Goal: Transaction & Acquisition: Purchase product/service

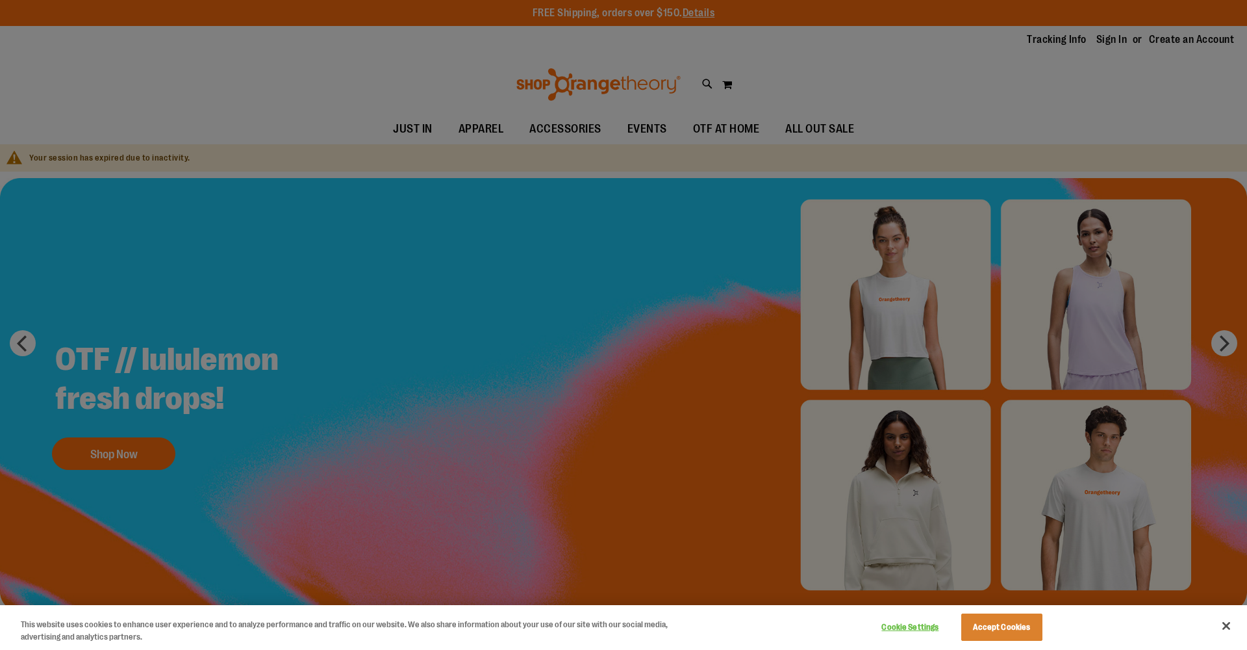
click at [474, 127] on div at bounding box center [623, 325] width 1247 height 650
click at [992, 639] on button "Accept Cookies" at bounding box center [1001, 626] width 81 height 27
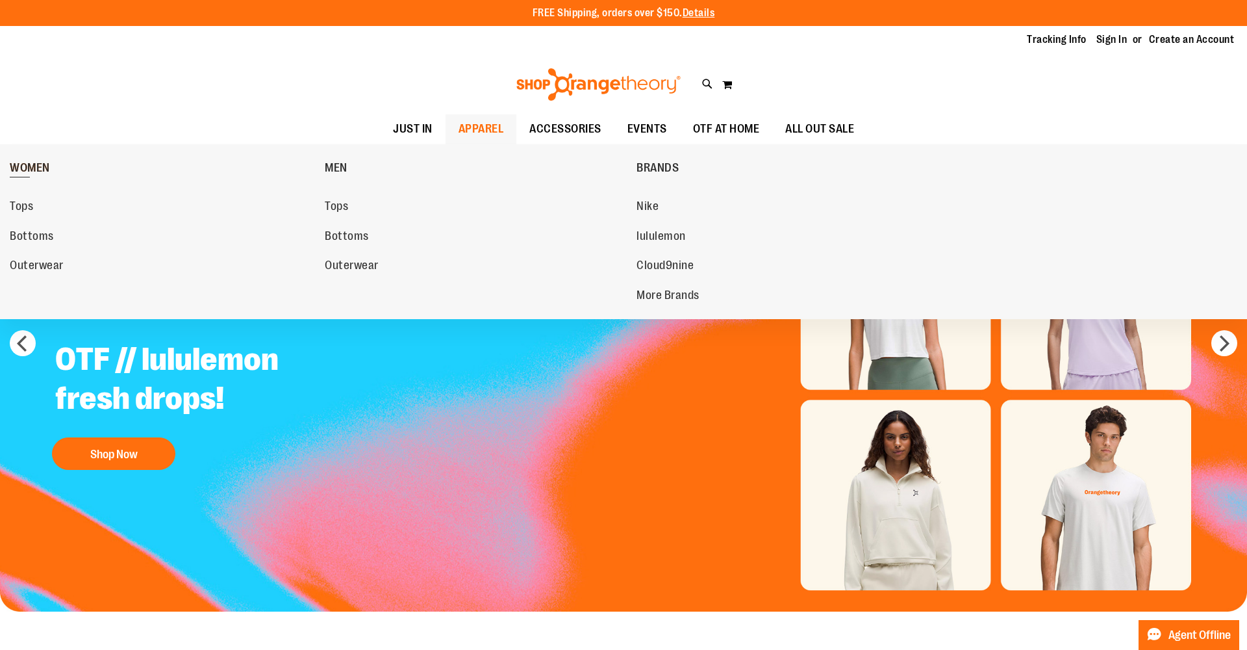
click at [31, 167] on span "WOMEN" at bounding box center [30, 169] width 40 height 16
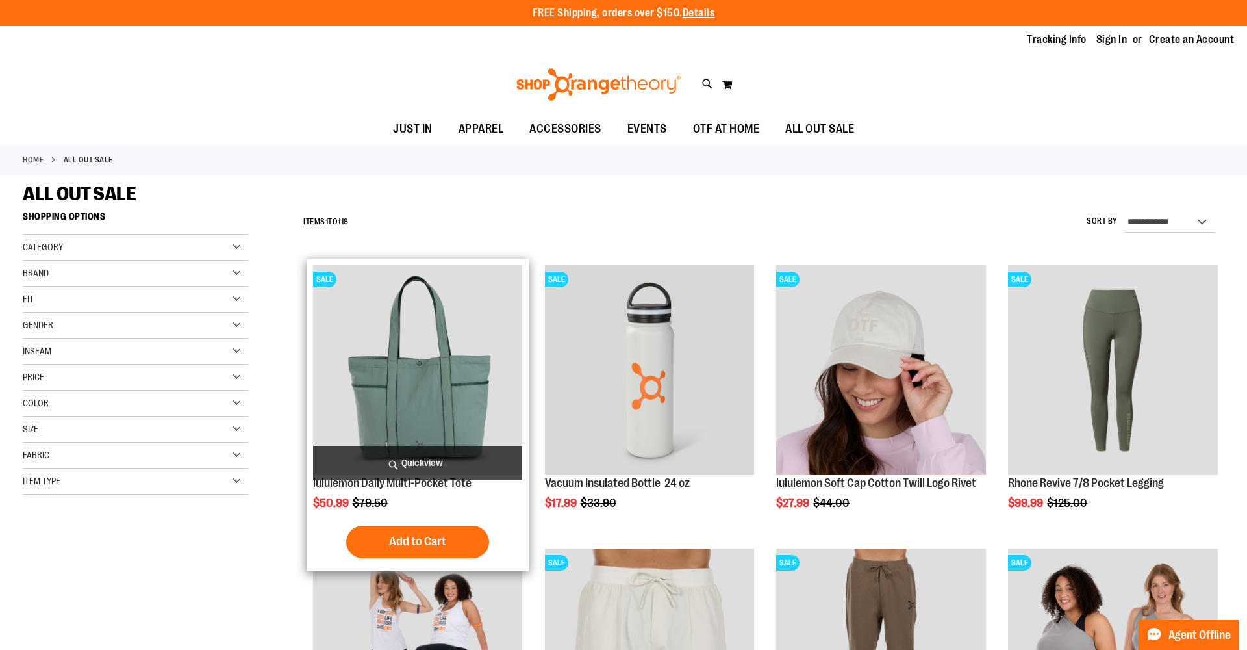
click at [464, 380] on img "product" at bounding box center [418, 370] width 210 height 210
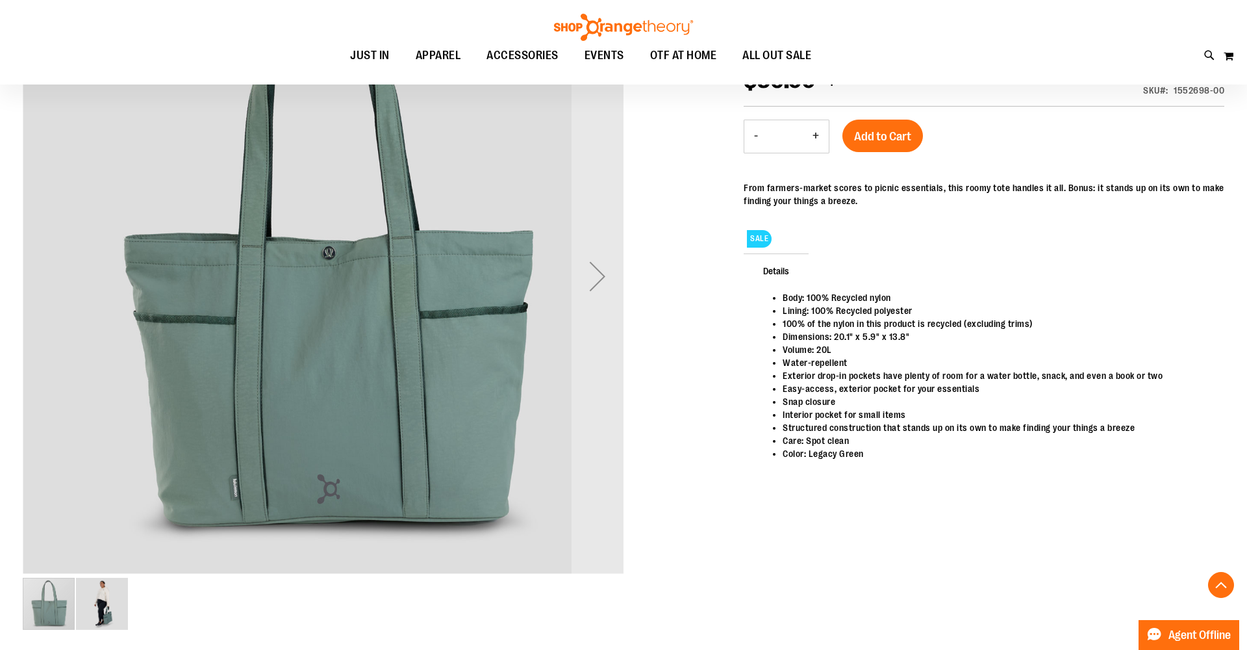
scroll to position [216, 0]
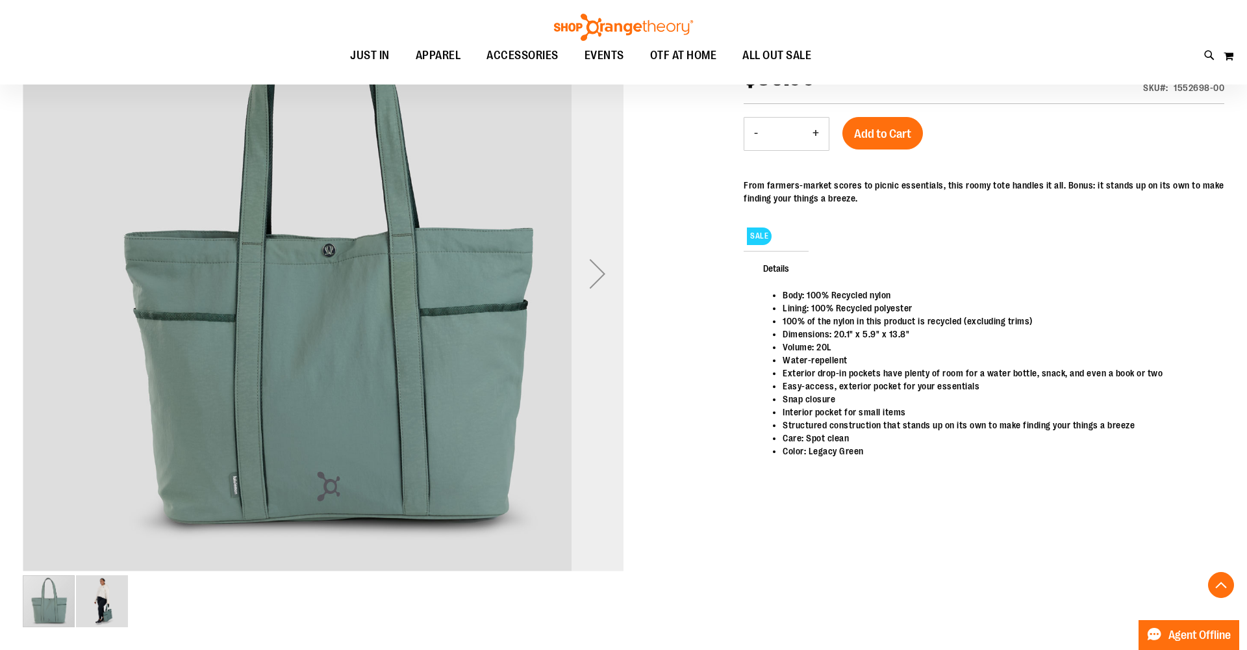
click at [596, 273] on div "Next" at bounding box center [598, 273] width 52 height 52
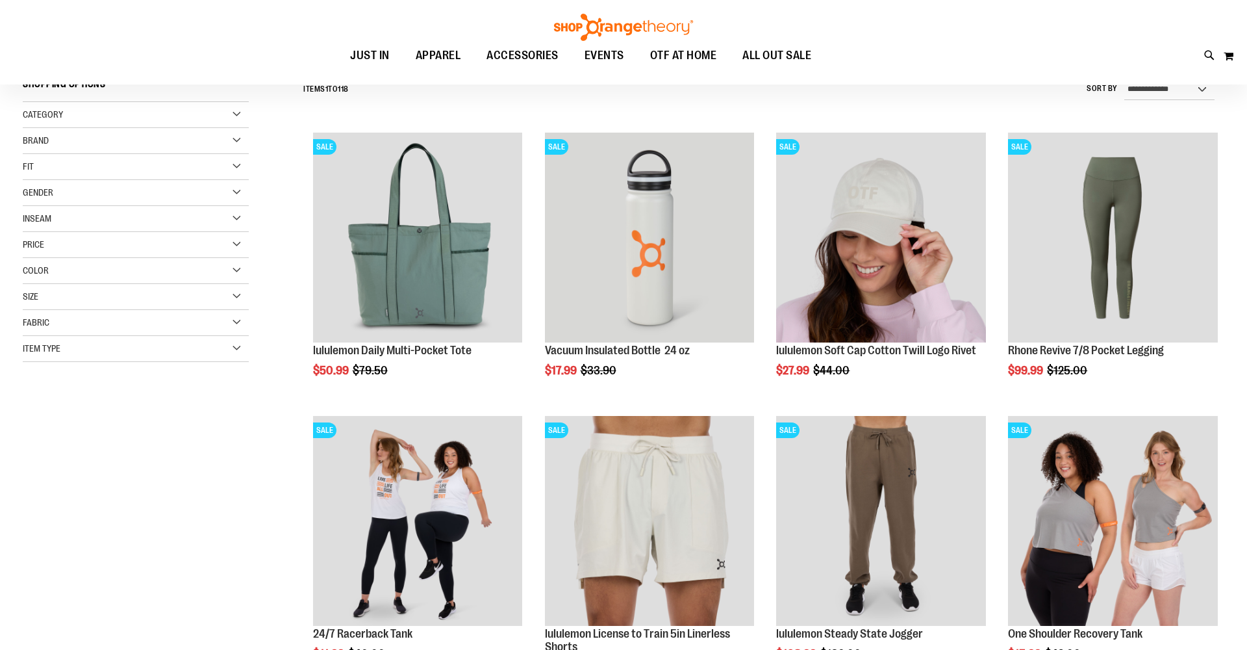
scroll to position [129, 0]
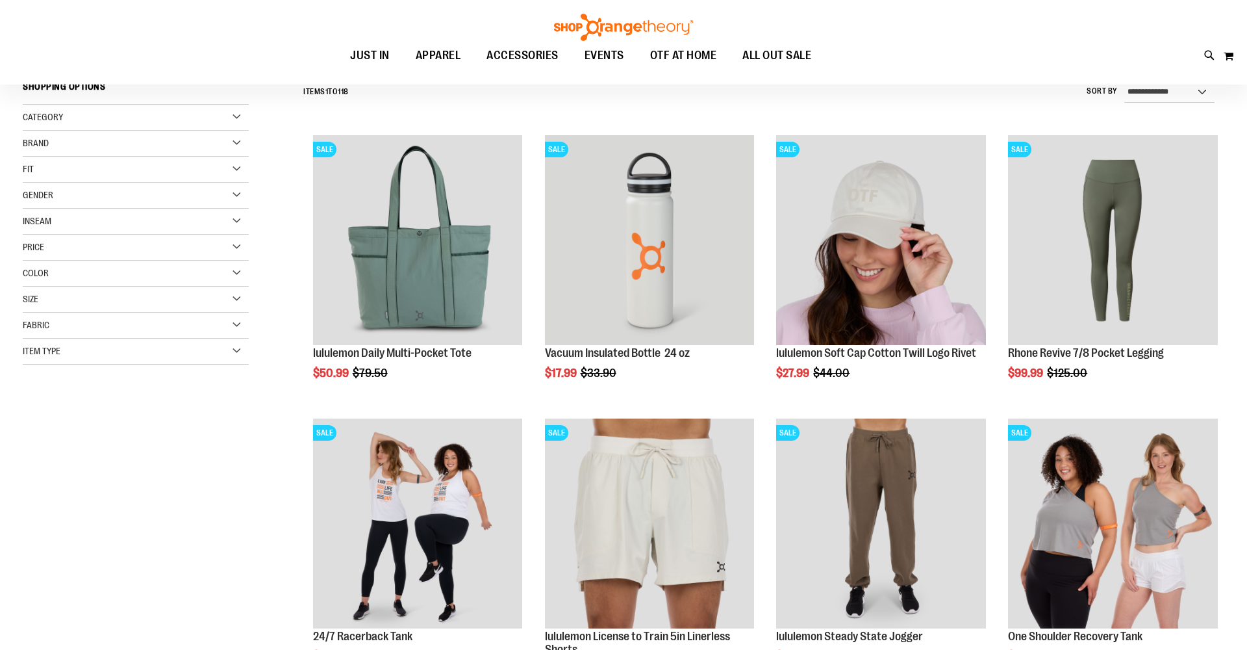
click at [225, 196] on div "Gender" at bounding box center [136, 196] width 226 height 26
click at [49, 233] on link "Women 50 items" at bounding box center [127, 236] width 217 height 14
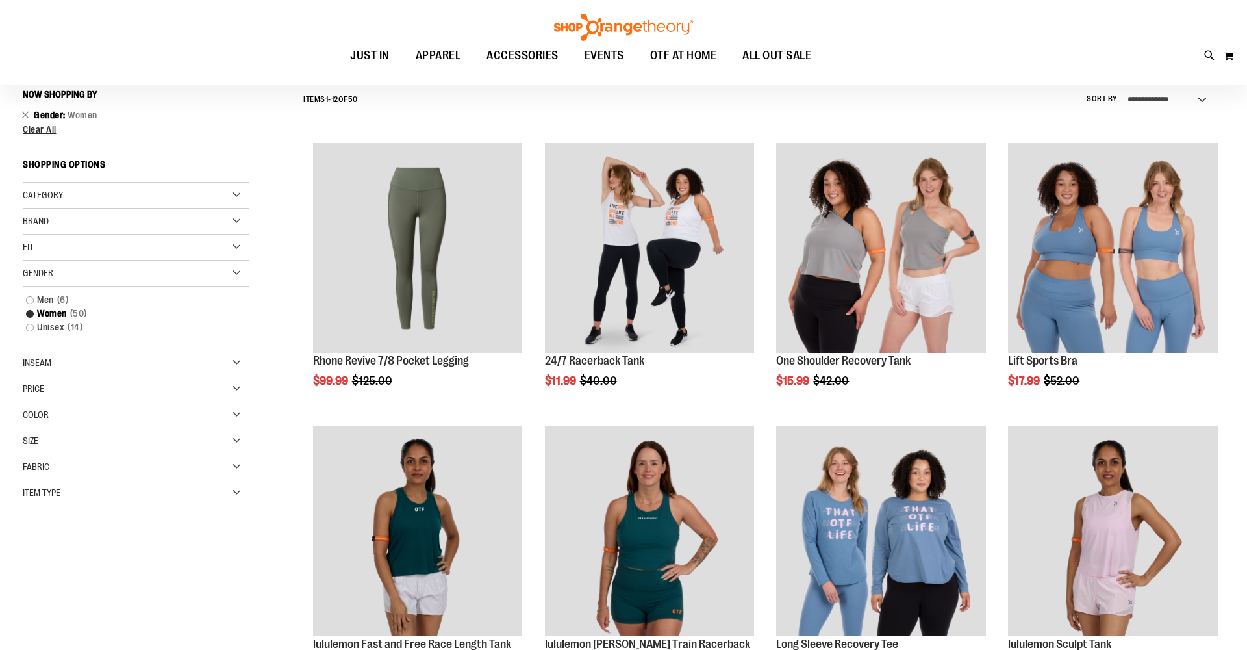
scroll to position [121, 0]
click at [49, 329] on link "Unisex 14 items" at bounding box center [127, 328] width 217 height 14
click at [27, 329] on link "Unisex 14 items" at bounding box center [127, 328] width 217 height 14
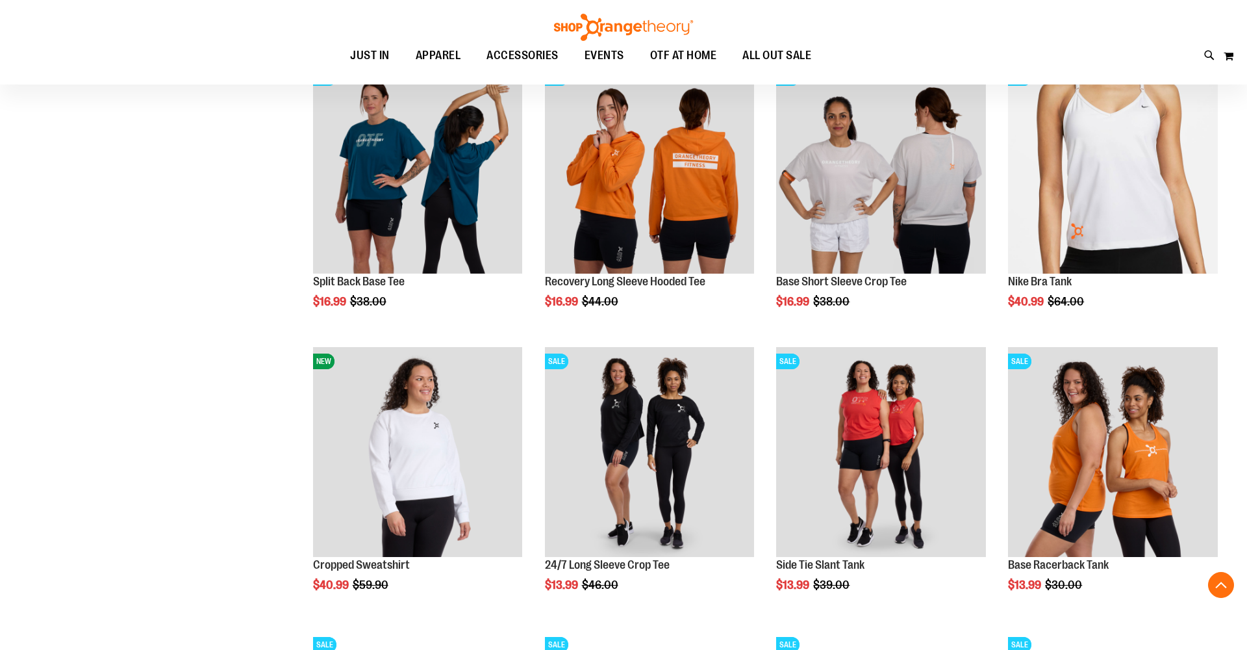
scroll to position [1110, 1]
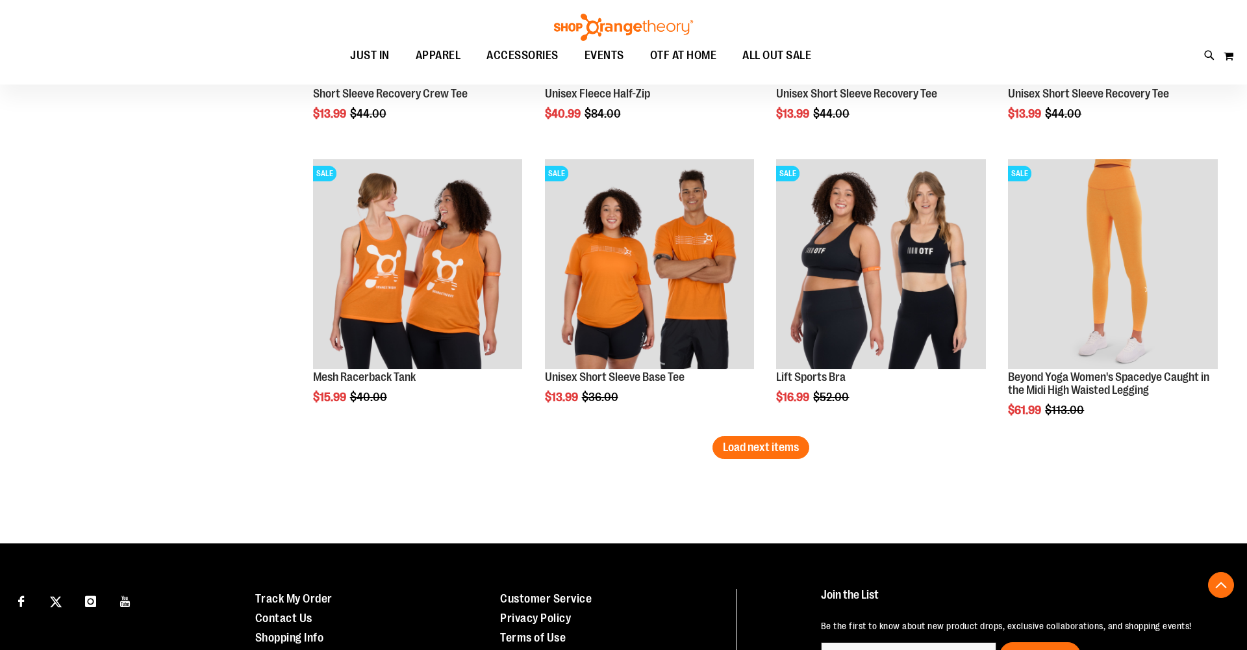
scroll to position [2372, 0]
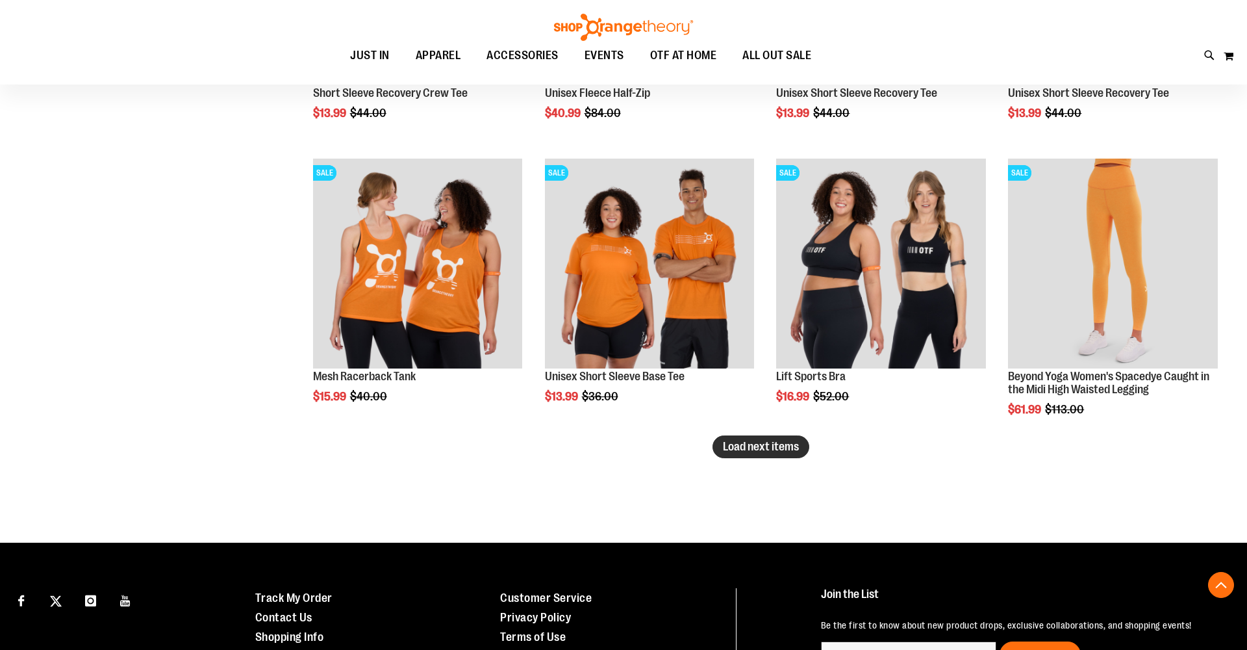
click at [755, 451] on span "Load next items" at bounding box center [761, 446] width 76 height 13
click at [760, 448] on span "Load next items" at bounding box center [761, 446] width 76 height 13
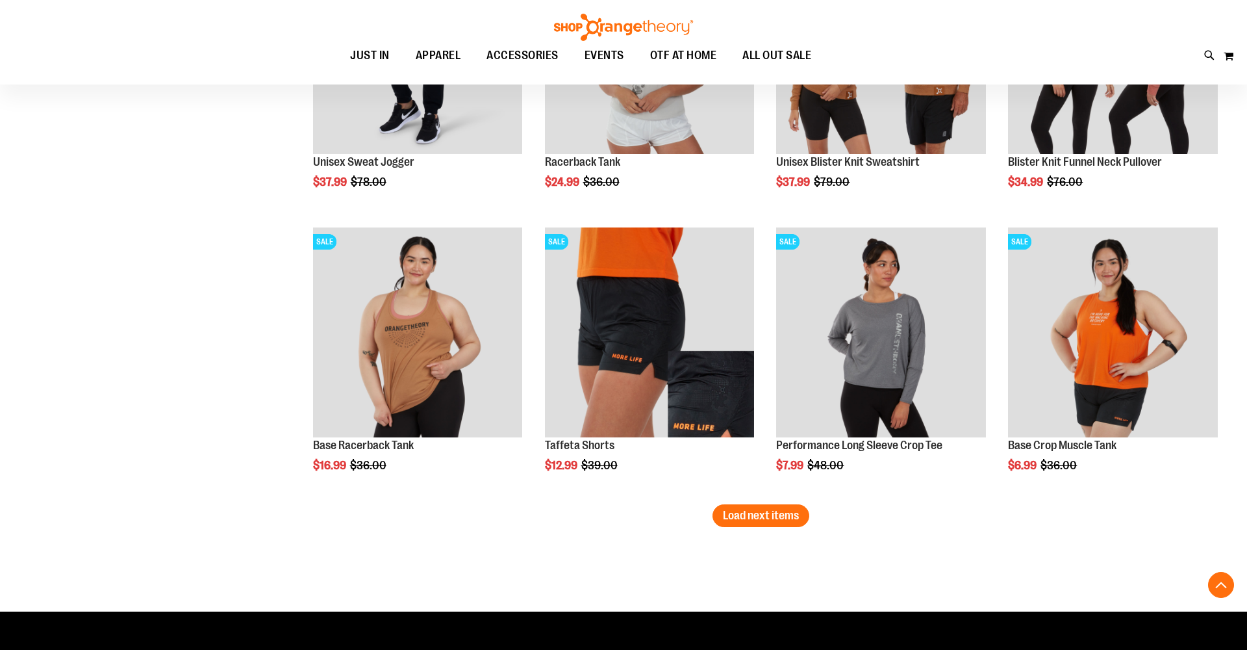
scroll to position [3154, 0]
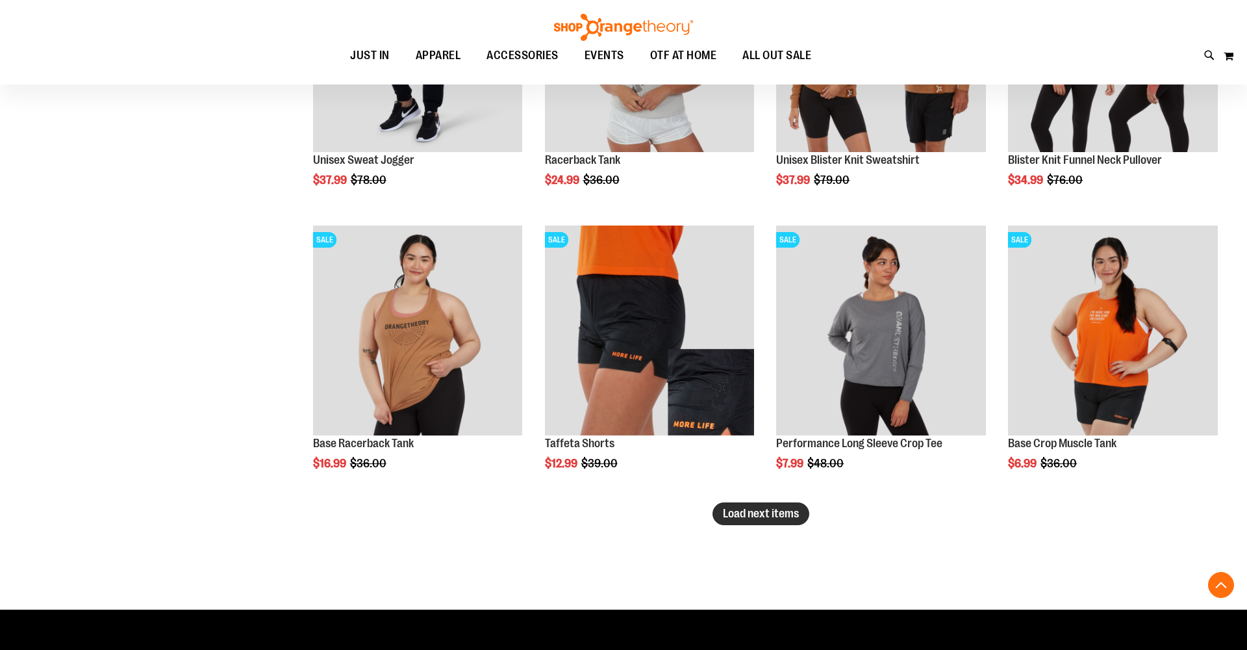
click at [758, 513] on span "Load next items" at bounding box center [761, 513] width 76 height 13
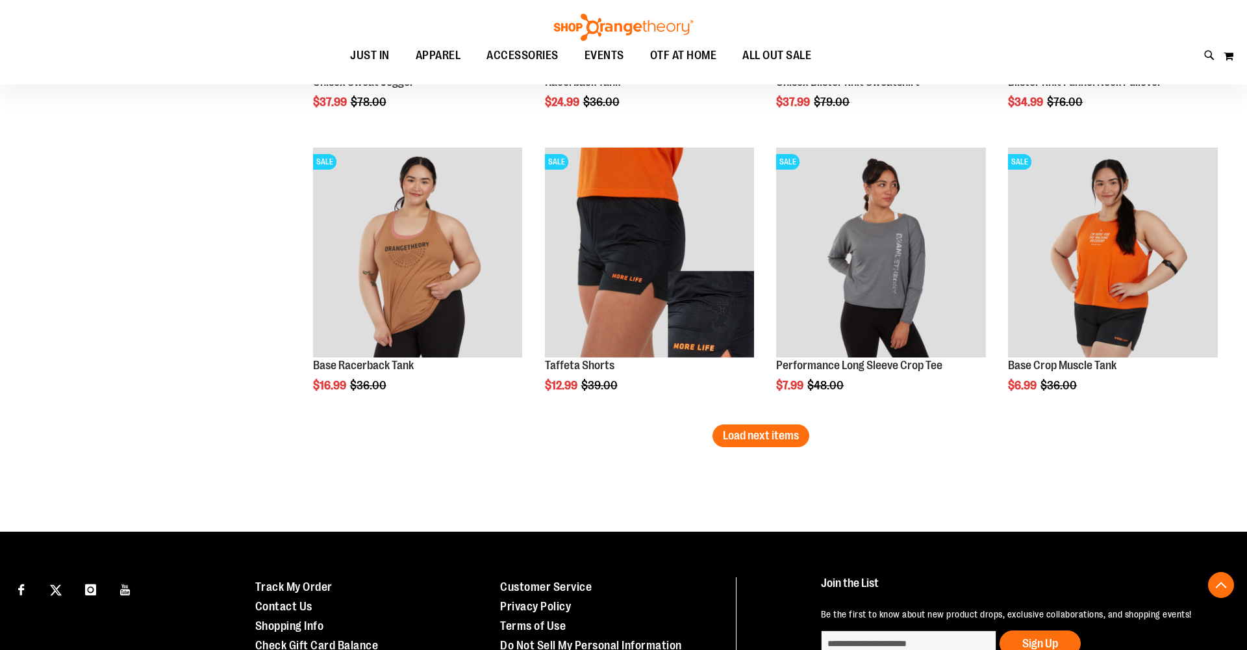
scroll to position [3232, 0]
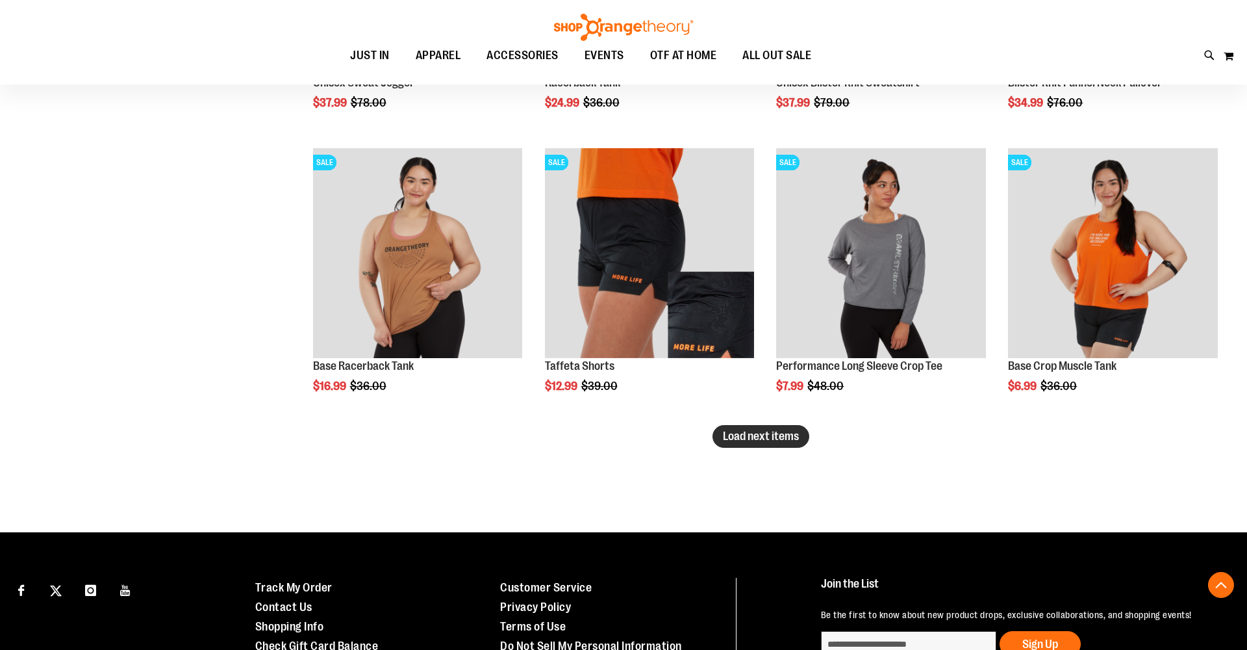
click at [758, 436] on span "Load next items" at bounding box center [761, 435] width 76 height 13
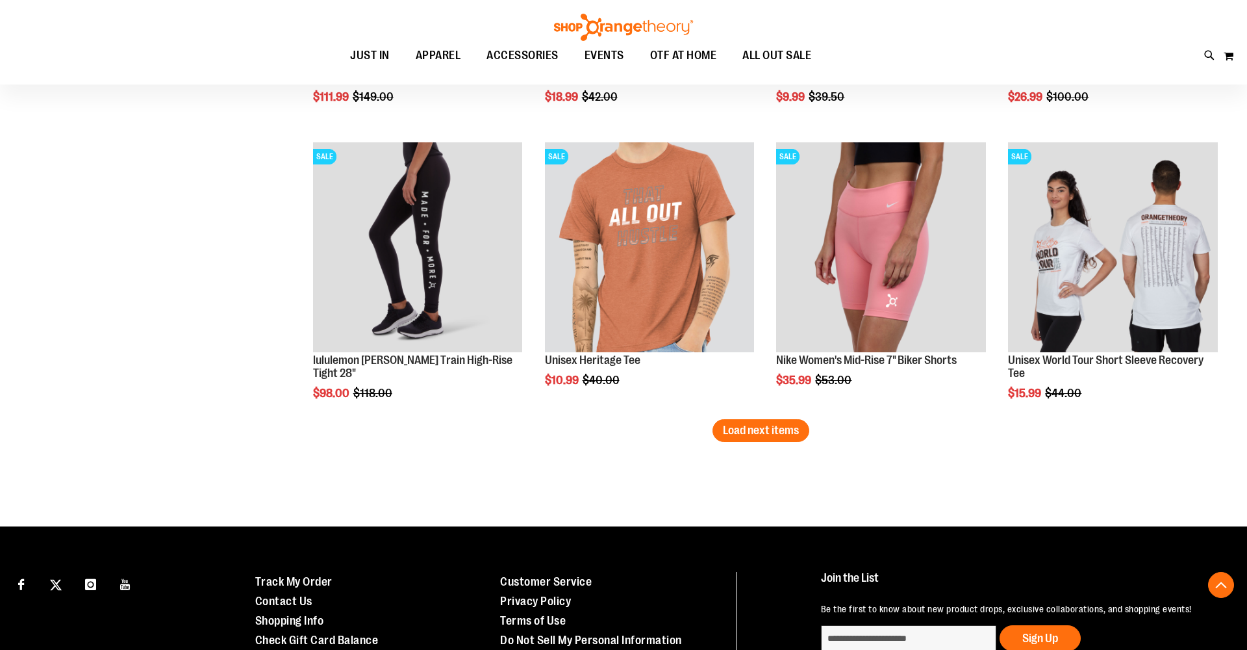
scroll to position [4089, 0]
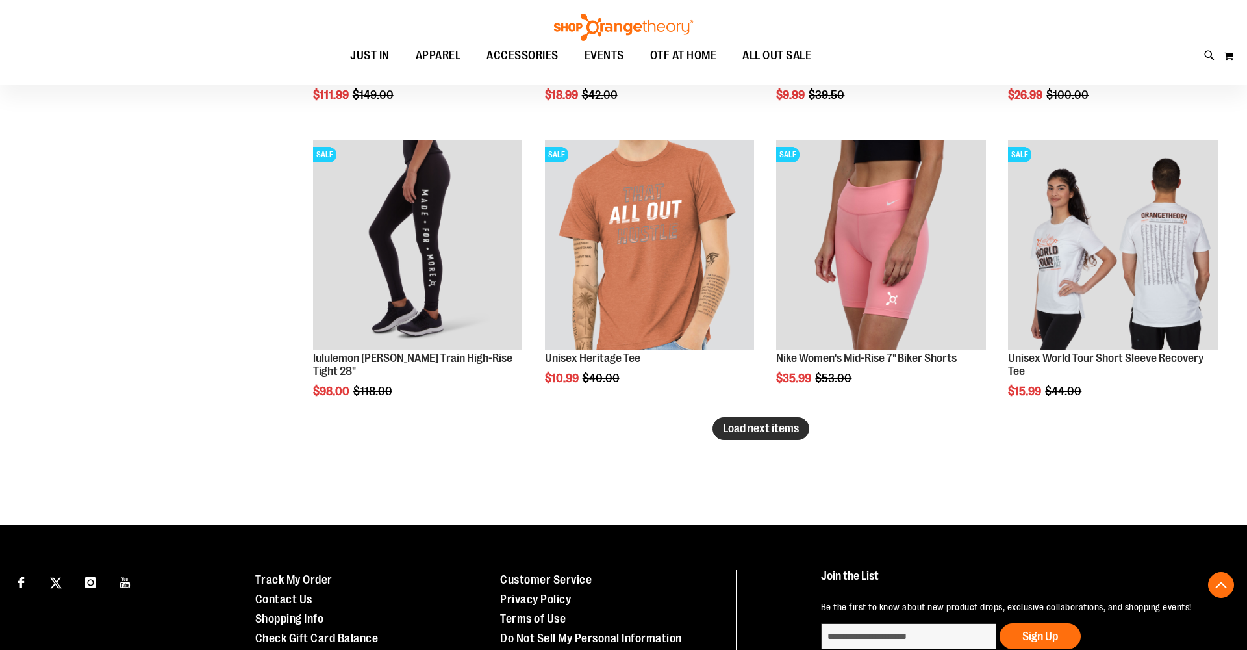
click at [754, 436] on button "Load next items" at bounding box center [761, 428] width 97 height 23
click at [750, 425] on span "Load next items" at bounding box center [761, 428] width 76 height 13
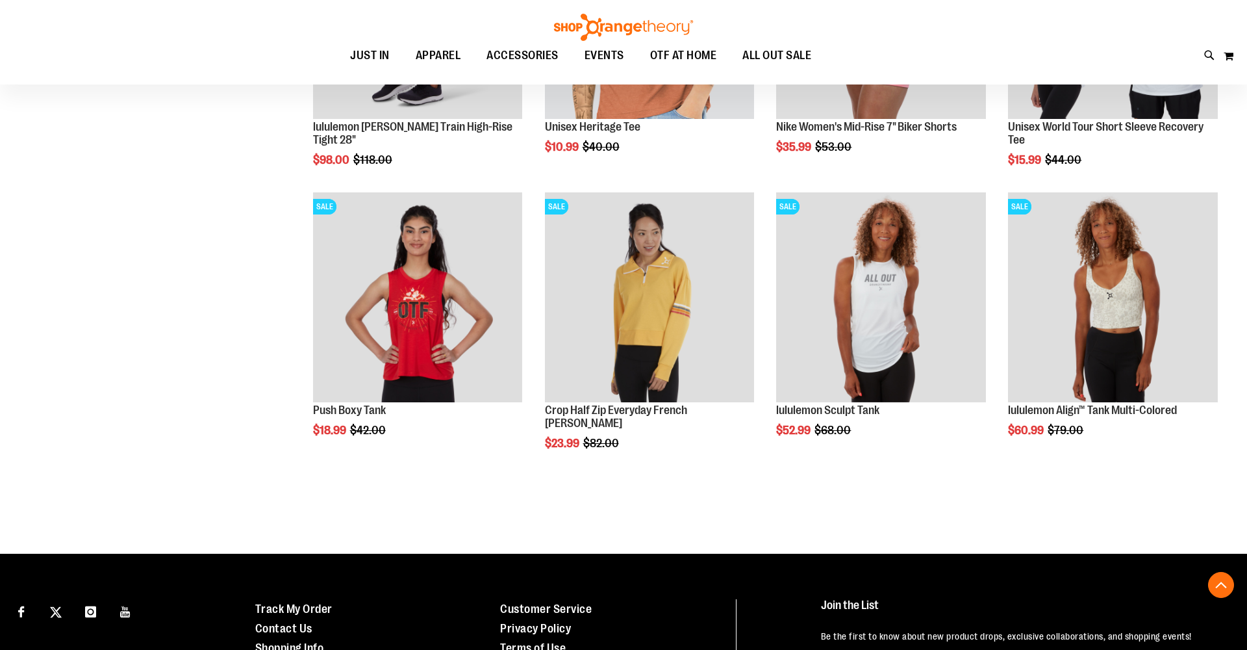
scroll to position [4324, 0]
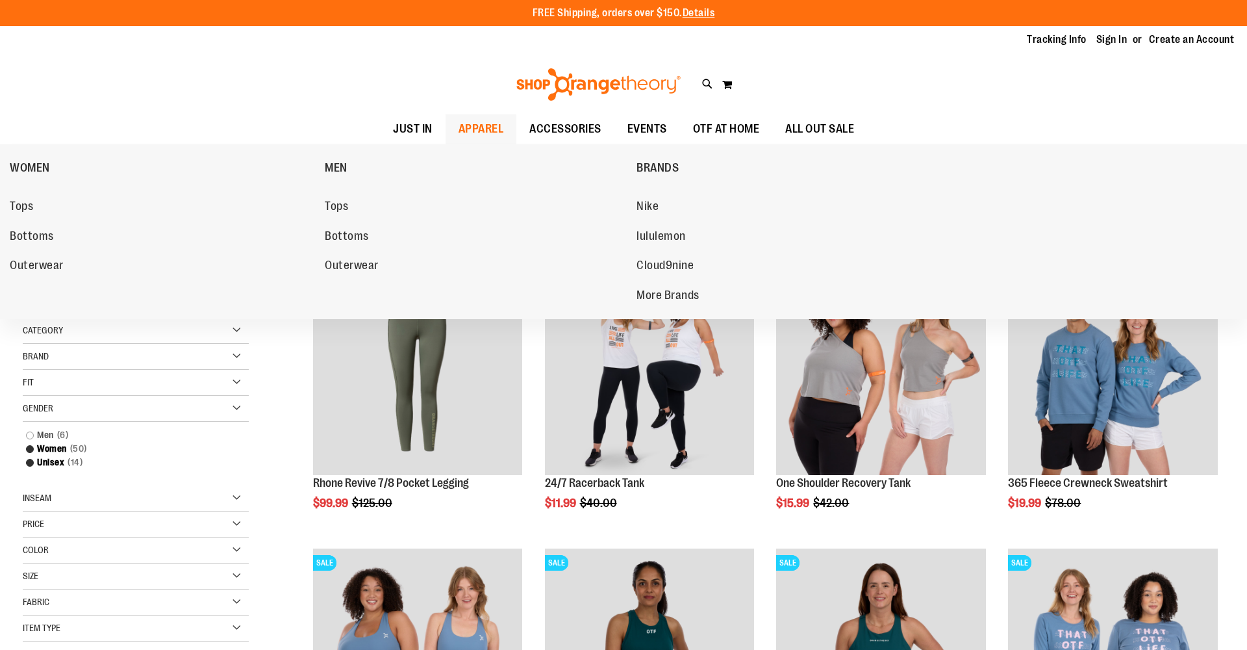
scroll to position [1, 0]
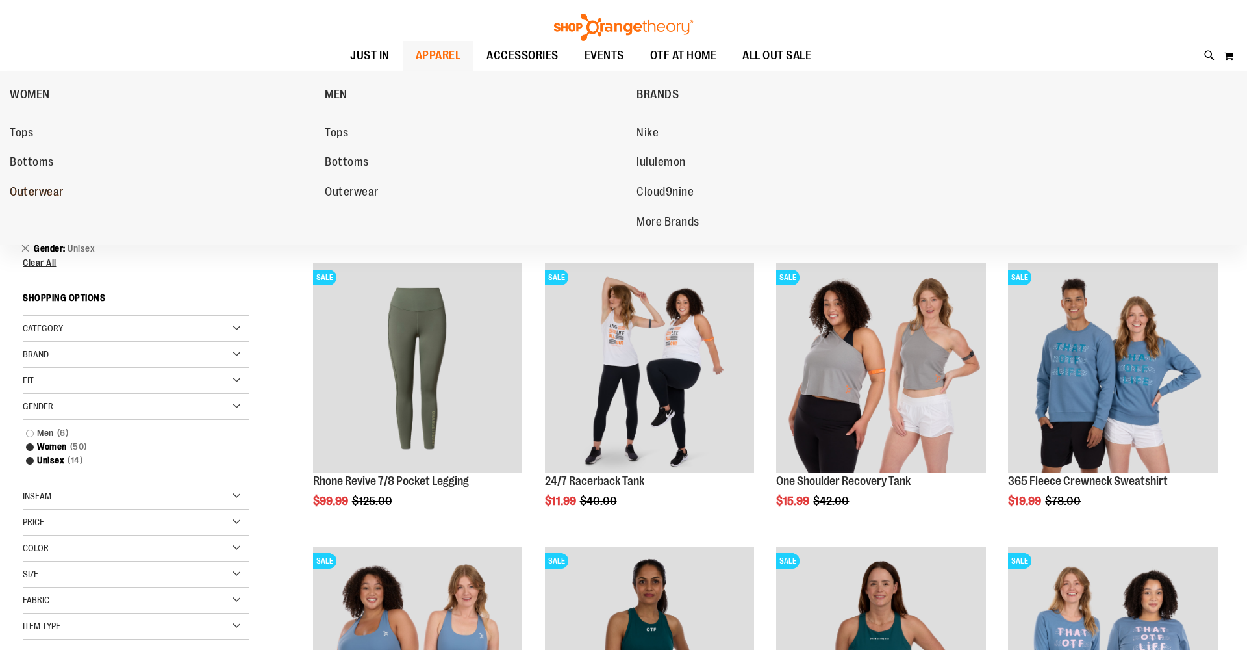
click at [38, 192] on span "Outerwear" at bounding box center [37, 193] width 54 height 16
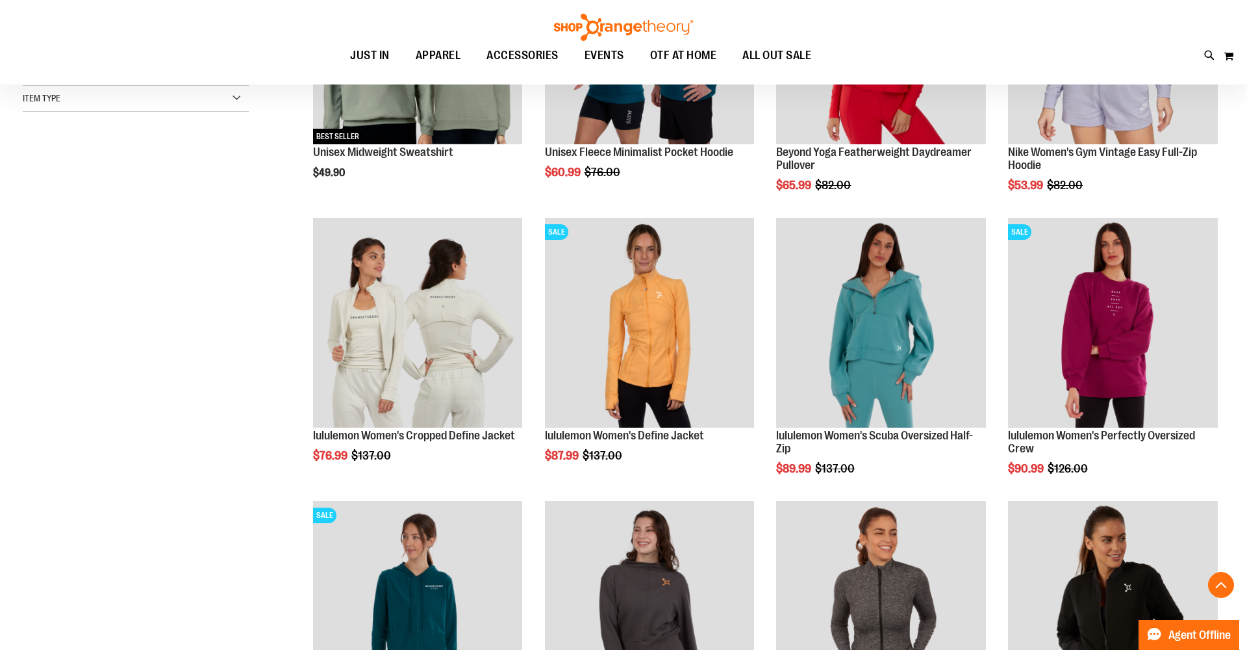
scroll to position [331, 0]
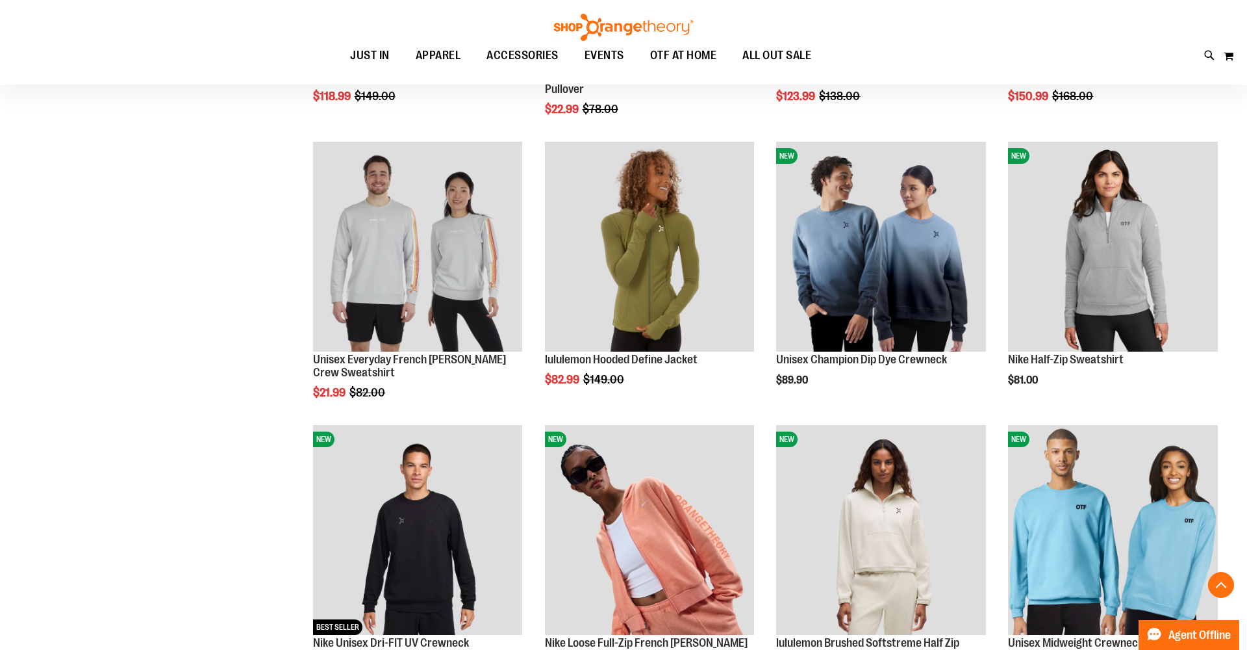
scroll to position [976, 0]
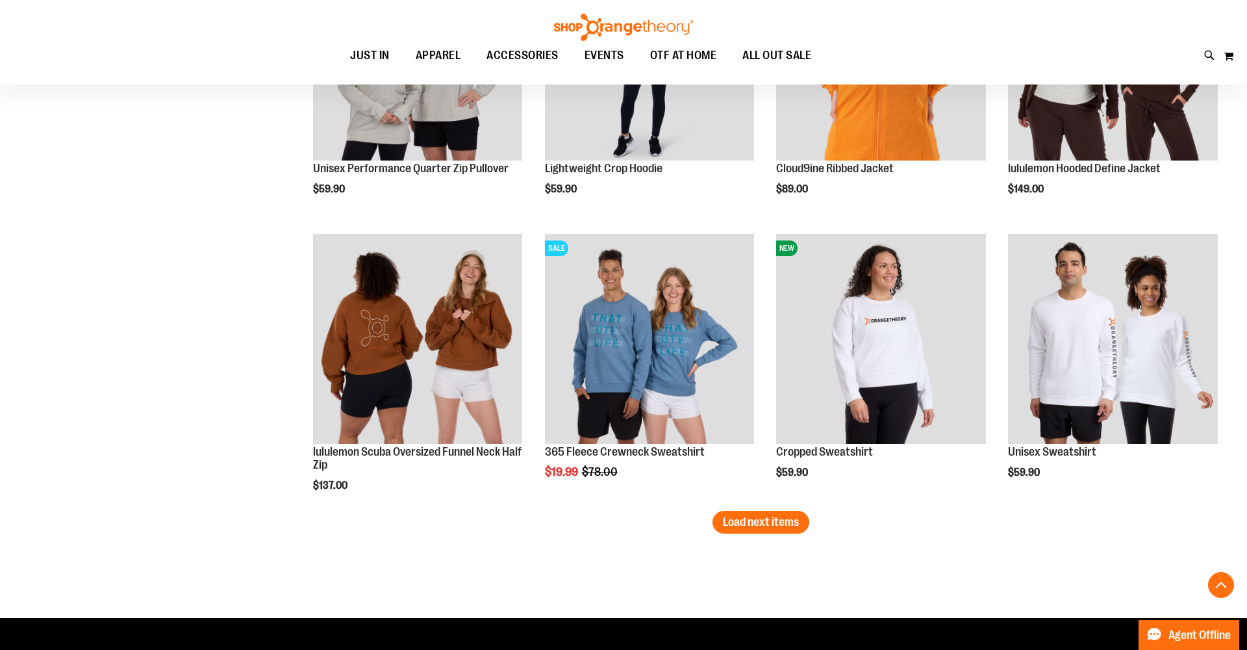
scroll to position [2300, 0]
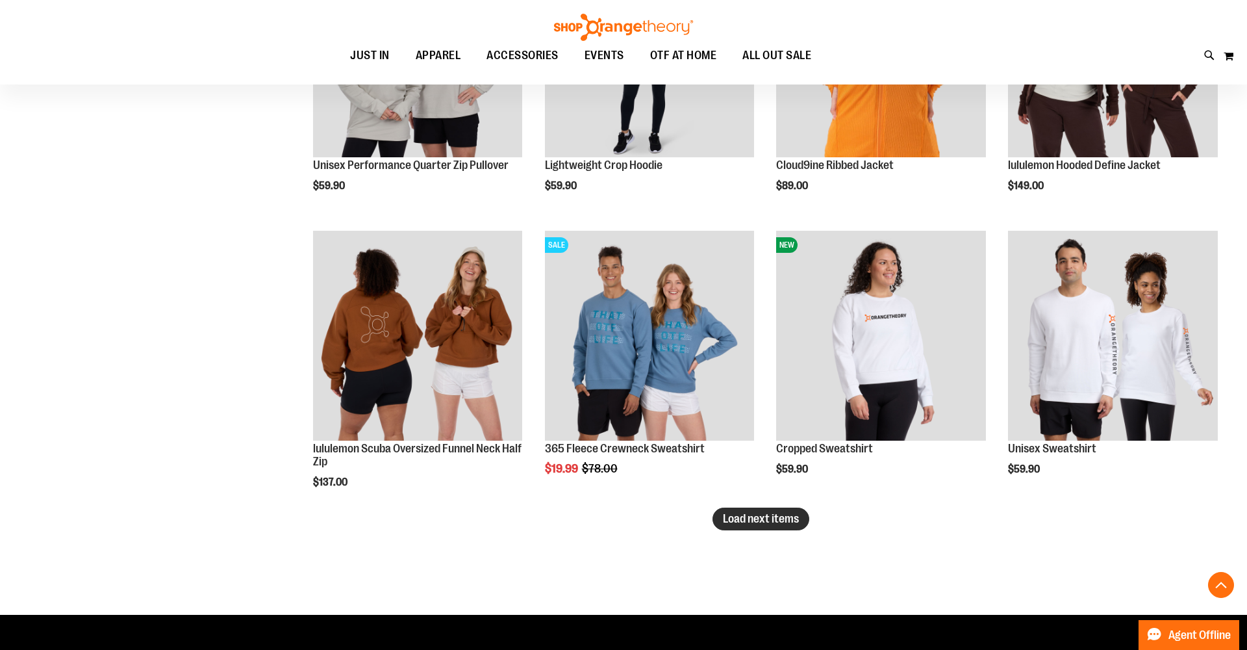
click at [761, 524] on span "Load next items" at bounding box center [761, 518] width 76 height 13
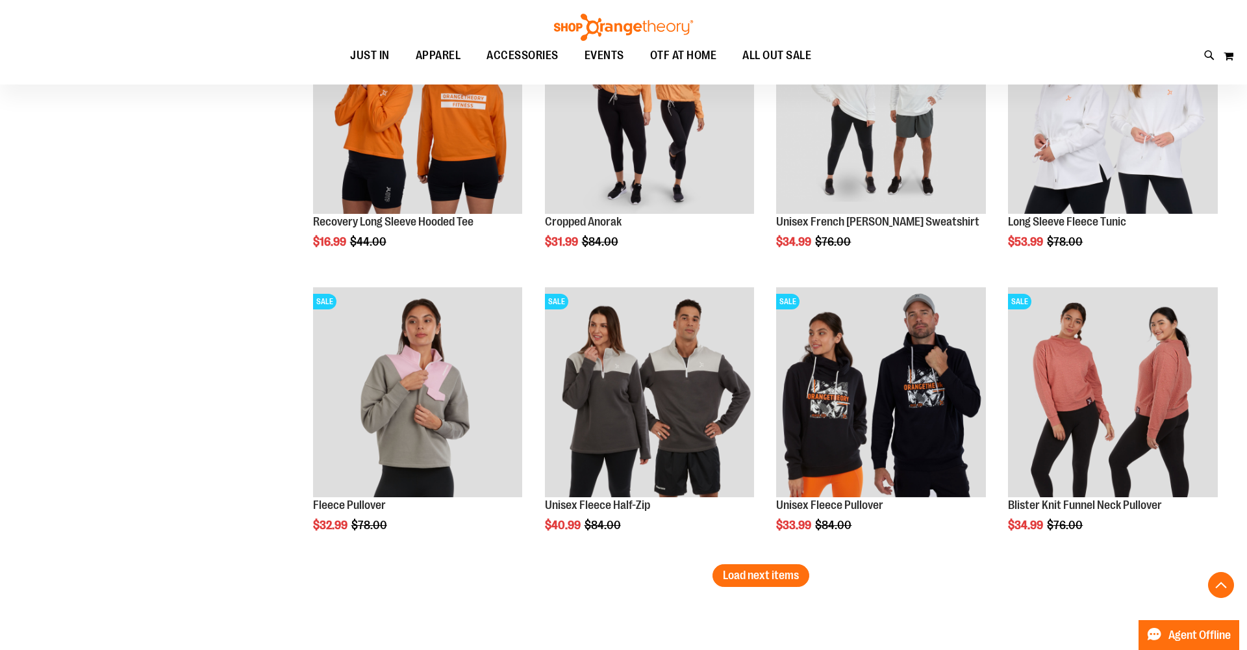
scroll to position [3097, 0]
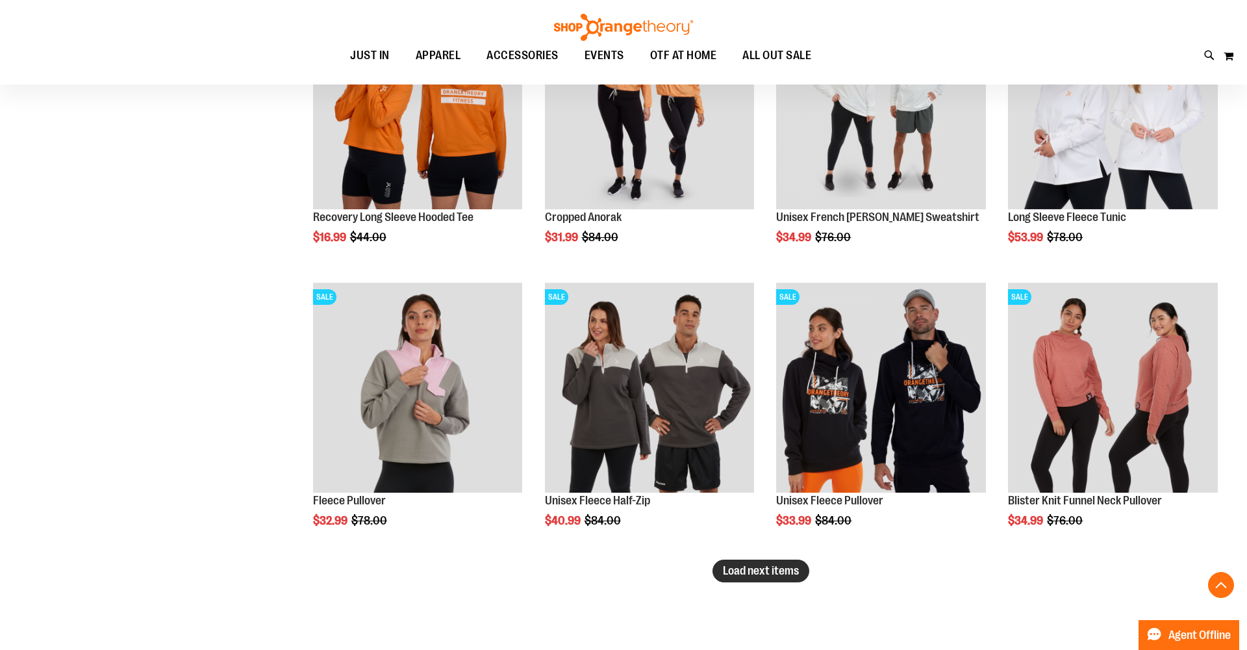
click at [765, 571] on span "Load next items" at bounding box center [761, 570] width 76 height 13
